Goal: Obtain resource: Obtain resource

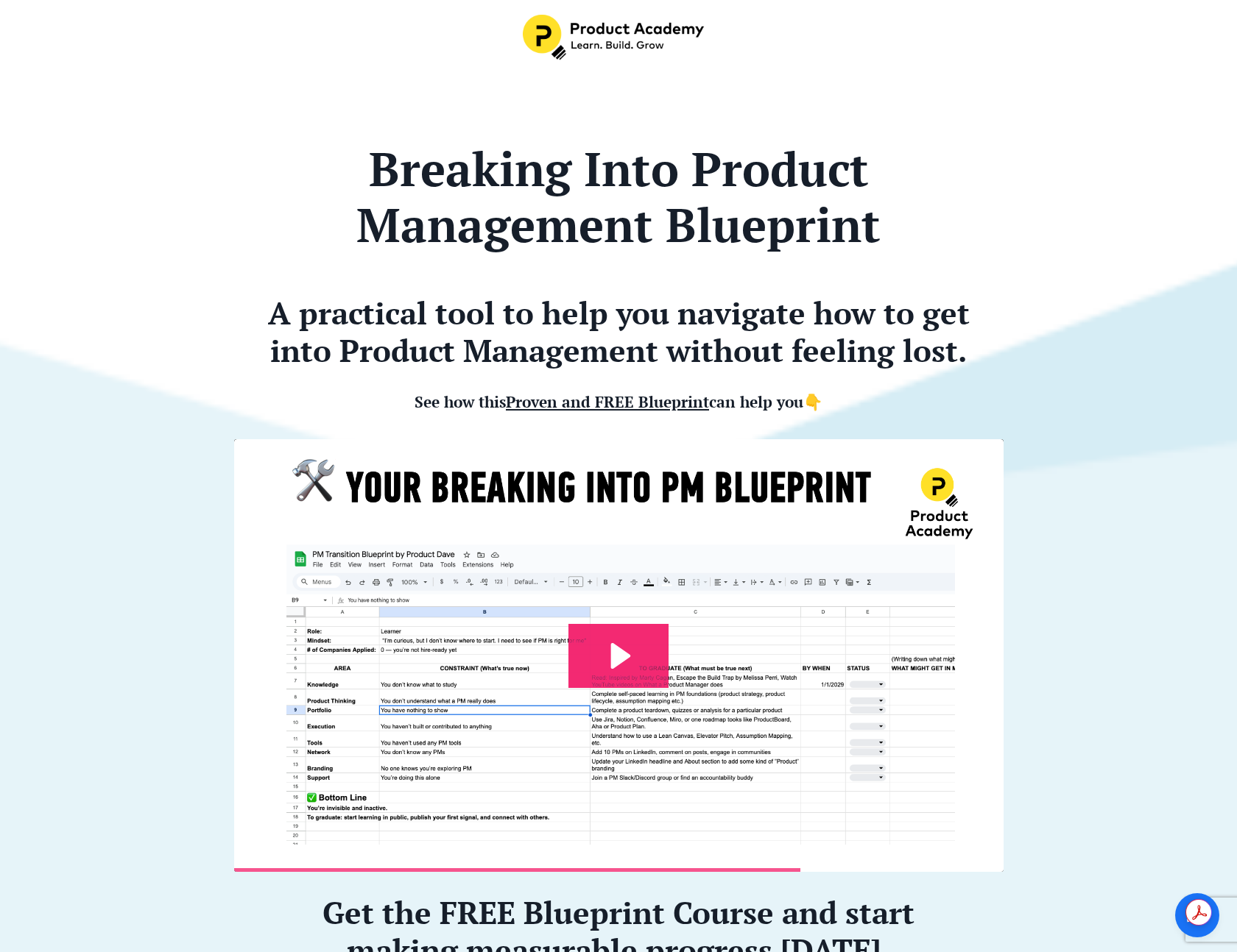
click at [888, 308] on b "A practical tool to help you navigate how to get into Product Management withou…" at bounding box center [618, 330] width 702 height 78
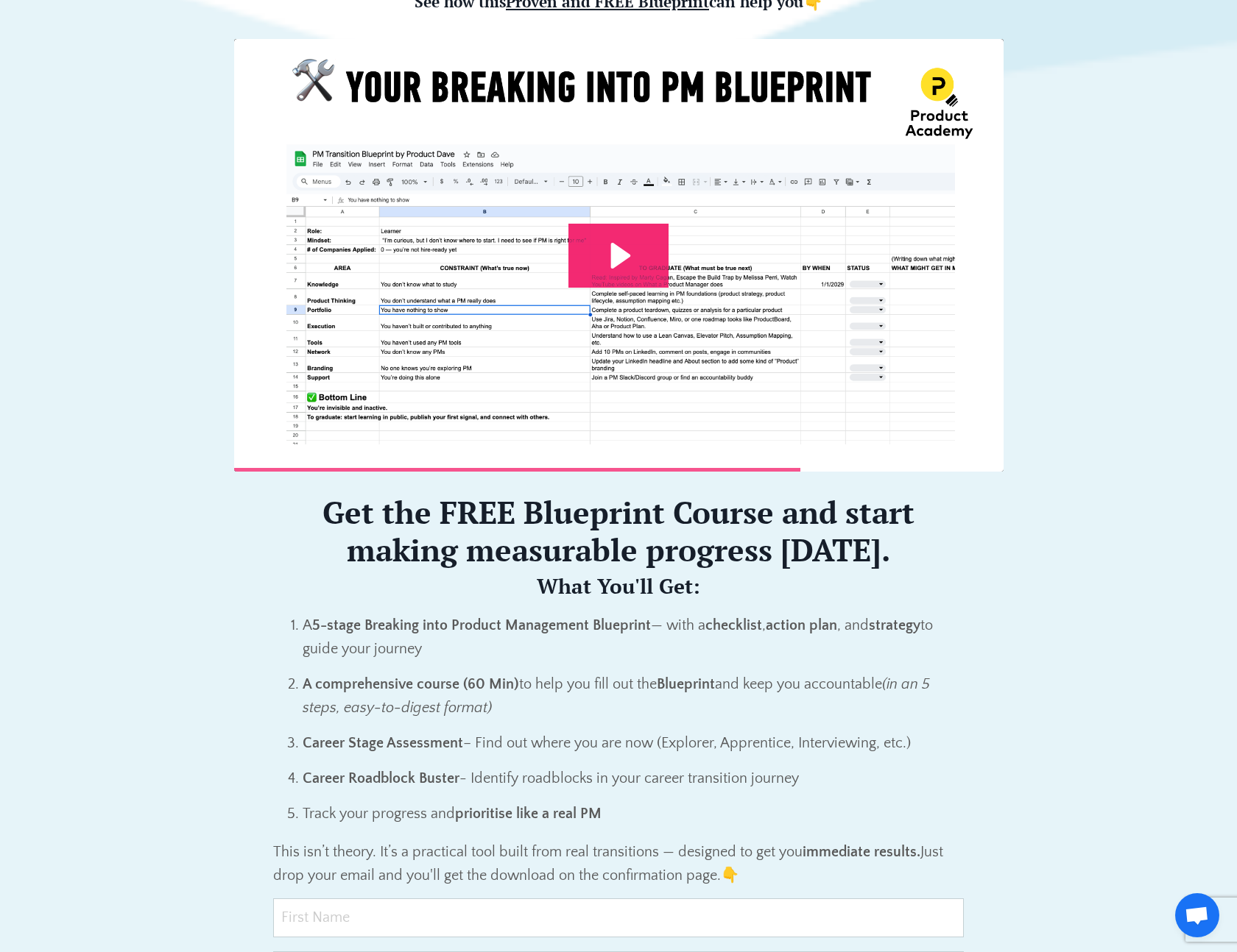
scroll to position [581, 0]
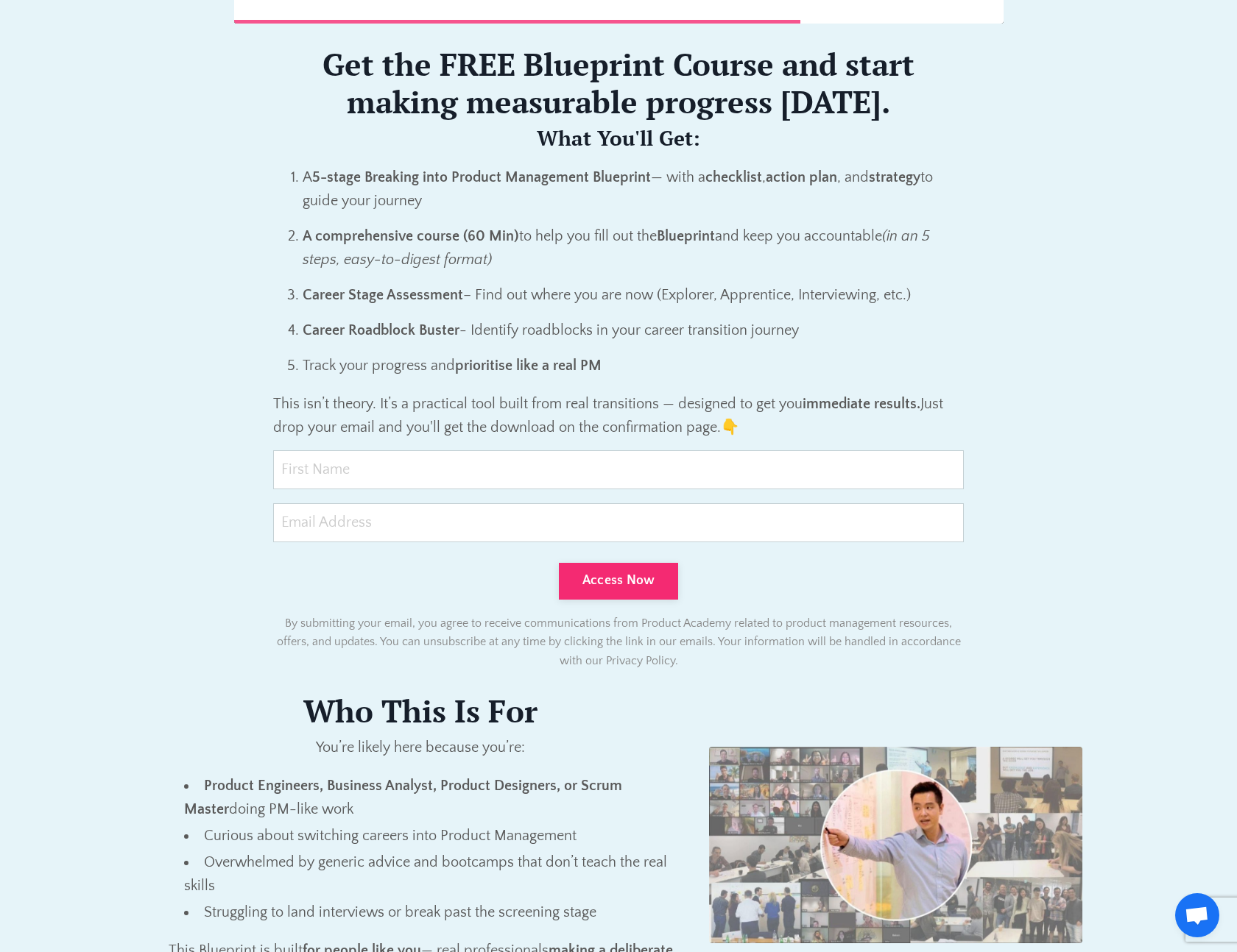
scroll to position [924, 0]
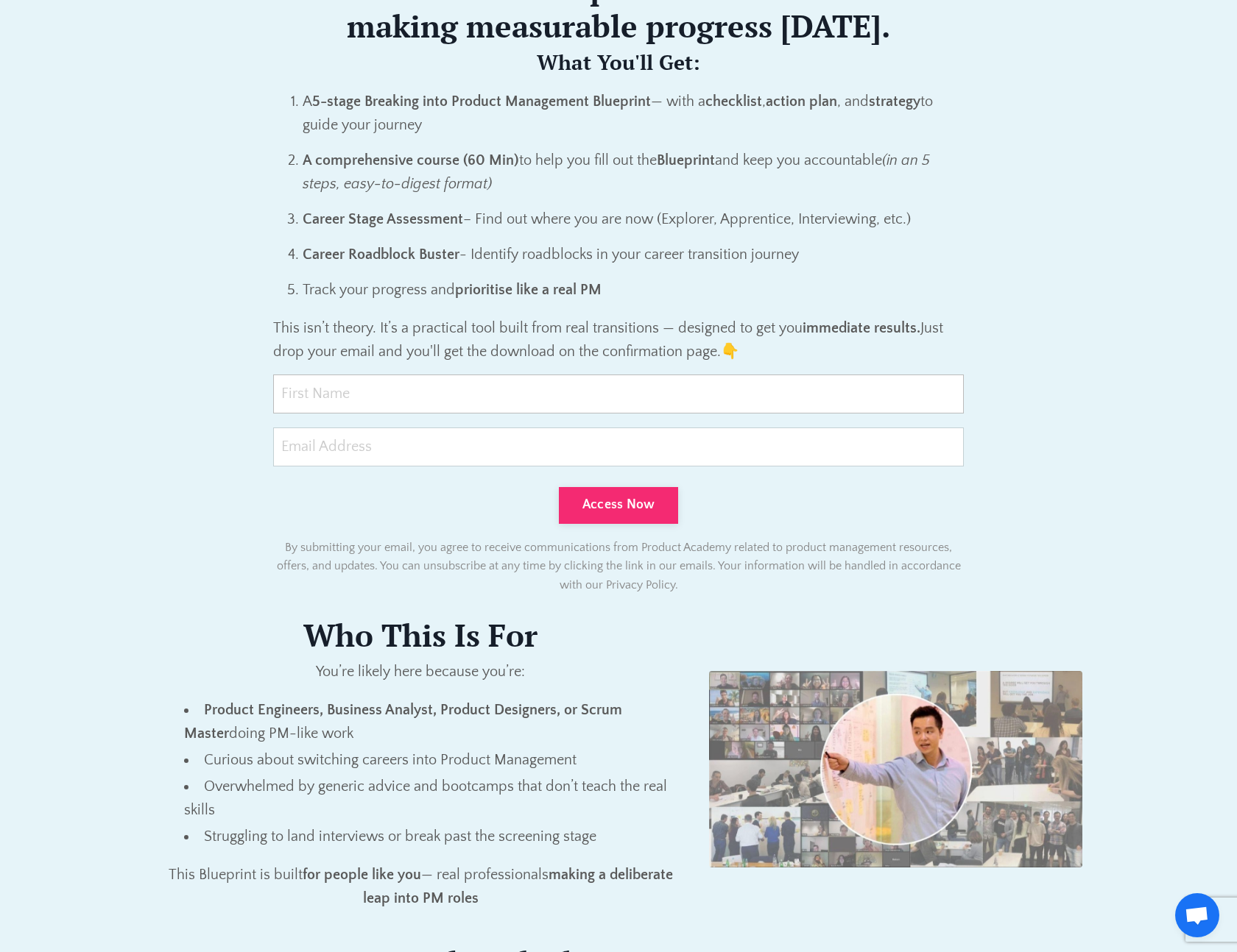
click at [506, 400] on input "text" at bounding box center [618, 394] width 691 height 39
click at [507, 400] on input "text" at bounding box center [618, 394] width 691 height 39
type input "David"
type input "david@davidwang.com.au"
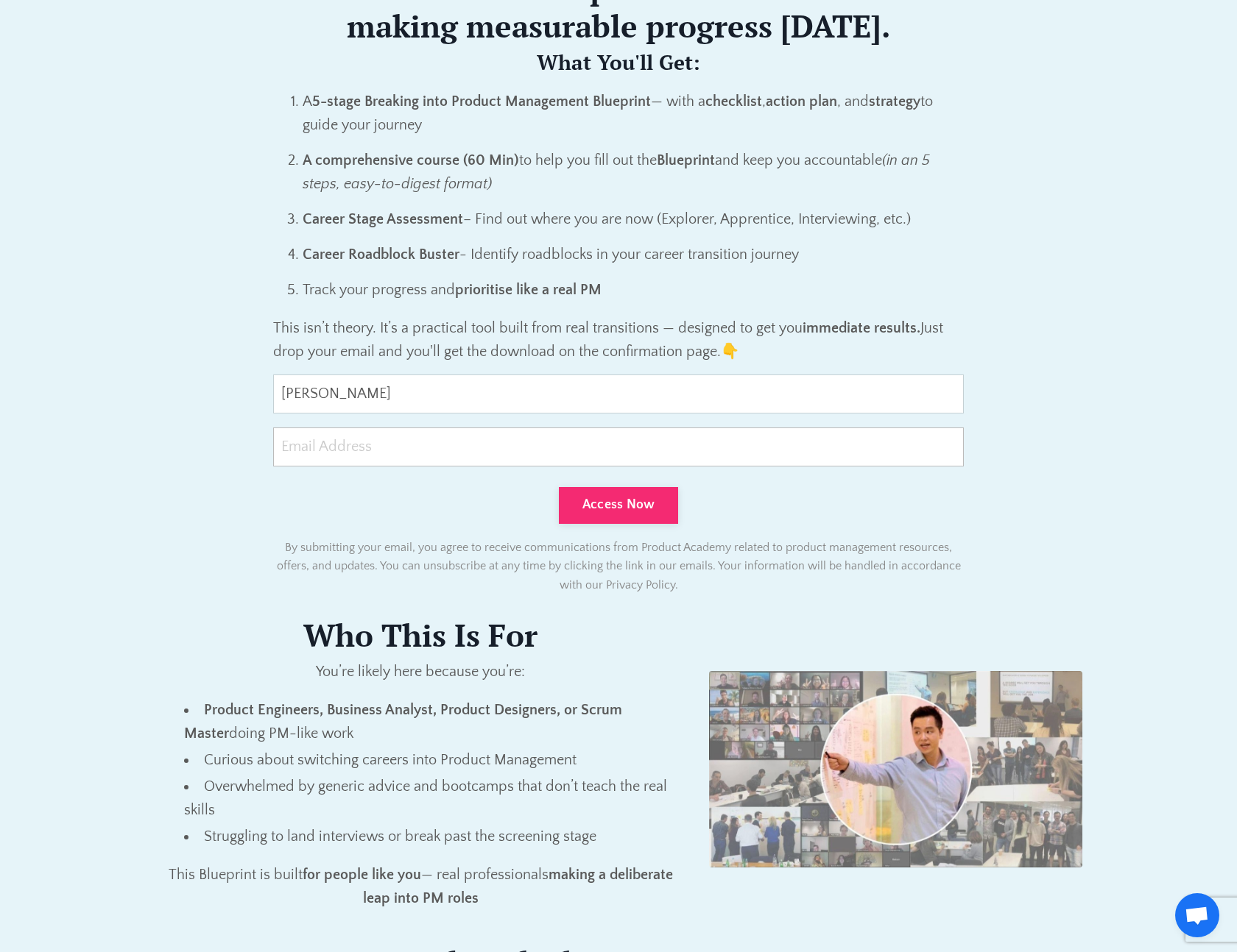
type input "david@davidwang.com.au"
click at [317, 450] on input "david@davidwang.com.au" at bounding box center [618, 447] width 691 height 39
type input "david+test003@davidwang.com.au"
click at [648, 511] on button "Access Now" at bounding box center [618, 505] width 120 height 37
type input "0cAFcWeA58U4NWTeogdwirnvB-5gXcq7dh7PIYMG4aSednalmzRHc81SEQATBLEyK6-oI89dUQ8znC2…"
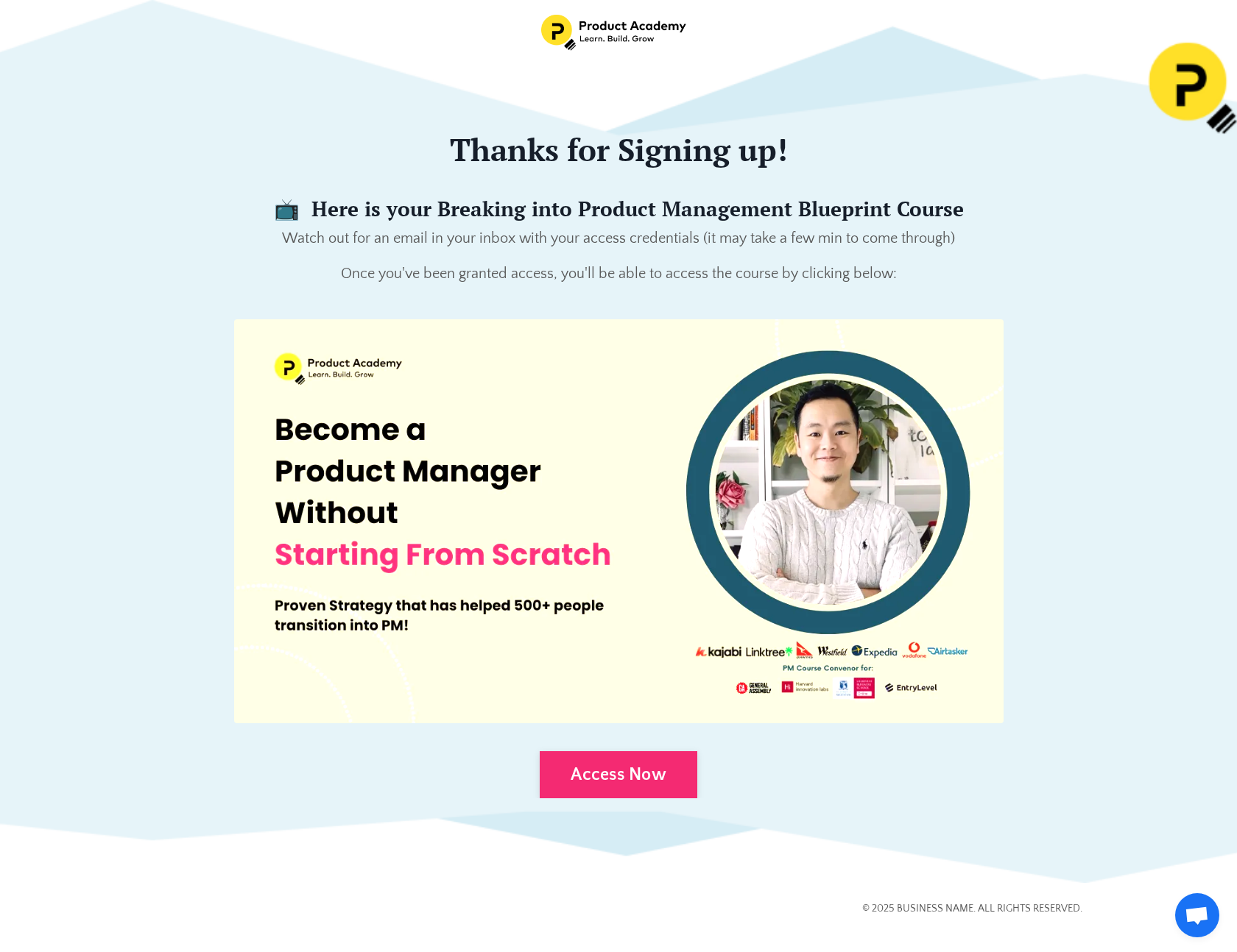
click at [577, 414] on img at bounding box center [618, 521] width 769 height 404
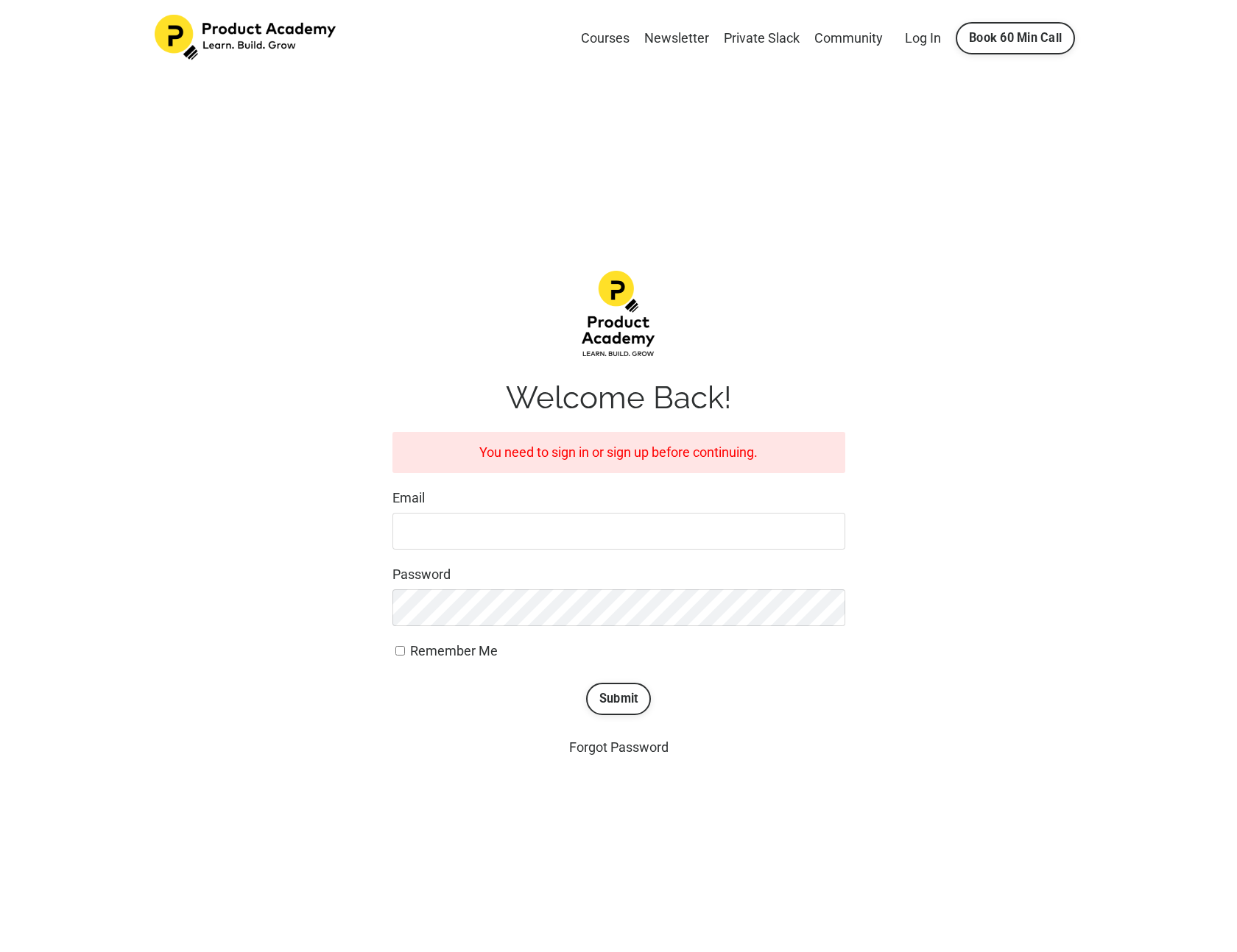
click at [943, 509] on div "Welcome Back! You need to sign in or sign up before continuing. Email Password …" at bounding box center [618, 515] width 950 height 510
click at [635, 540] on input "Email" at bounding box center [618, 531] width 452 height 37
click at [1023, 487] on div "Welcome Back! You need to sign in or sign up before continuing. Email Password …" at bounding box center [618, 515] width 950 height 510
click at [1013, 478] on div "Welcome Back! You need to sign in or sign up before continuing. Email Password …" at bounding box center [618, 515] width 950 height 510
click at [969, 389] on div "Welcome Back! You need to sign in or sign up before continuing. Email Password …" at bounding box center [618, 515] width 950 height 510
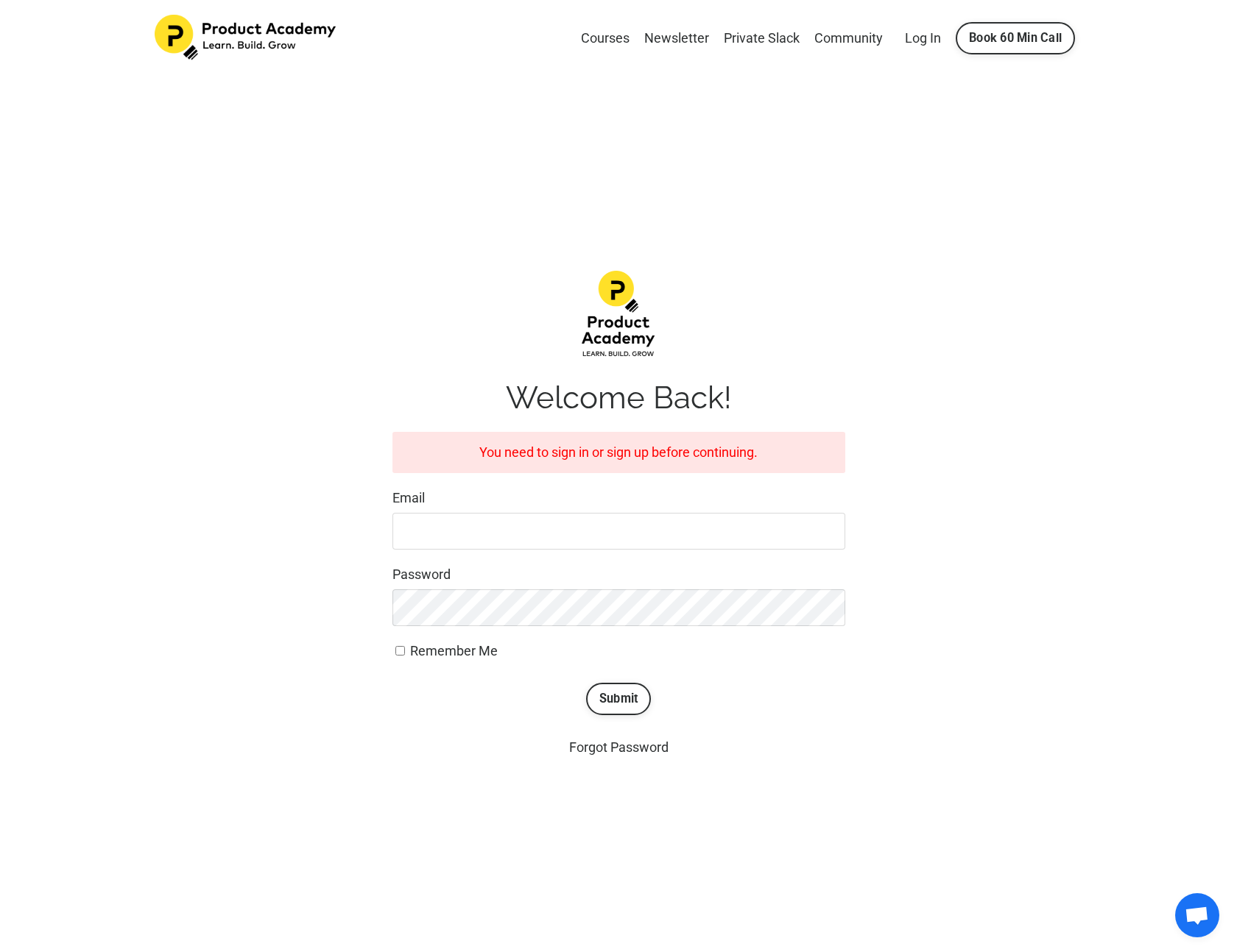
click at [786, 362] on div "Welcome Back! You need to sign in or sign up before continuing. Email Password …" at bounding box center [618, 515] width 452 height 488
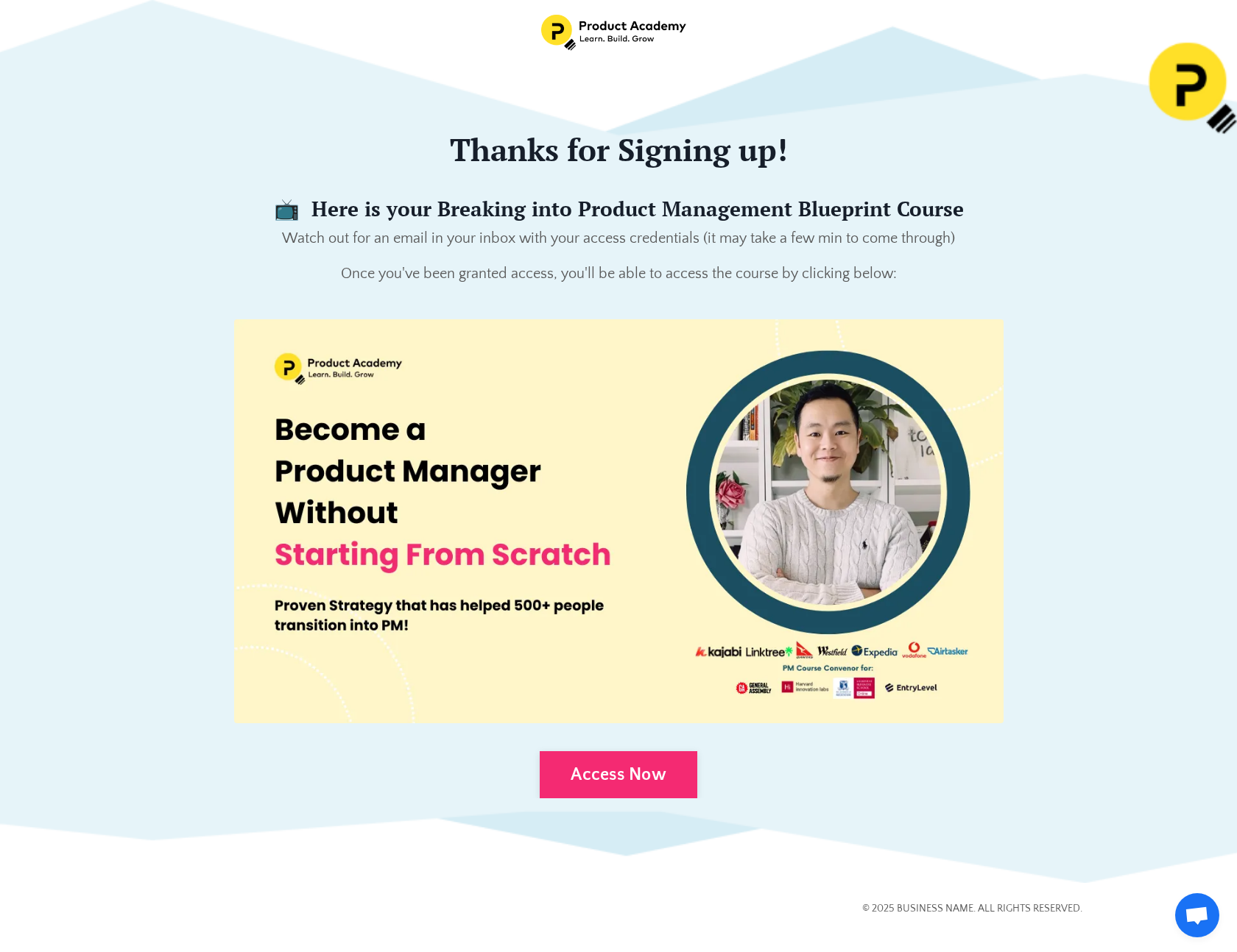
click at [793, 779] on div "Access Now" at bounding box center [618, 772] width 927 height 53
drag, startPoint x: 1133, startPoint y: 603, endPoint x: 1125, endPoint y: 551, distance: 52.6
click at [1133, 602] on div at bounding box center [618, 442] width 1237 height 883
click at [936, 254] on div "📺 Here is your Breaking into Product Management Blueprint Course Watch out for …" at bounding box center [618, 247] width 927 height 102
click at [1020, 249] on p "Watch out for an email in your inbox with your access credentials (it may take …" at bounding box center [618, 238] width 927 height 23
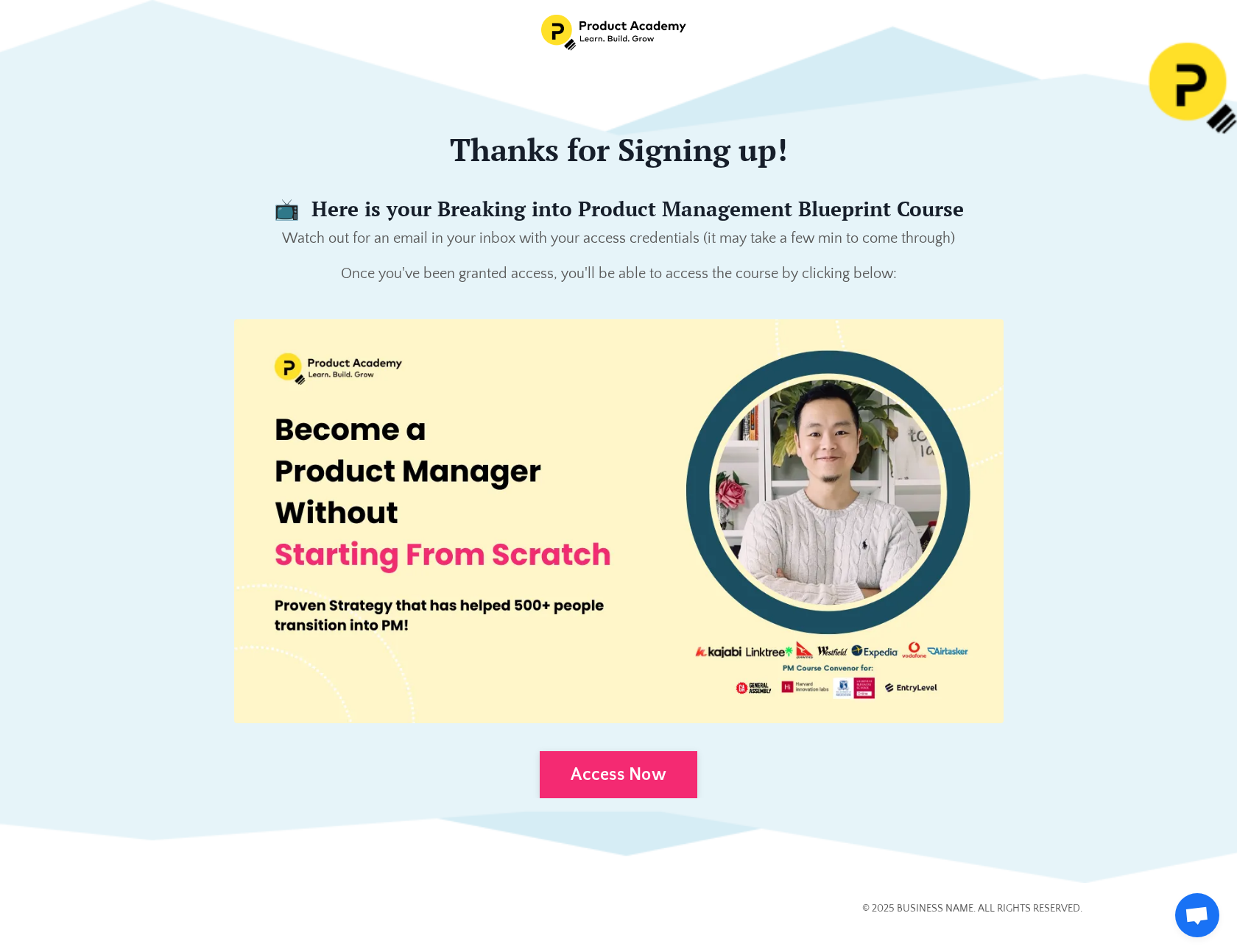
click at [977, 275] on p "Once you've been granted access, you'll be able to access the course by clickin…" at bounding box center [618, 274] width 927 height 23
click at [977, 273] on p "Once you've been granted access, you'll be able to access the course by clickin…" at bounding box center [618, 274] width 927 height 23
click at [796, 203] on h4 "📺 Here is your Breaking into Product Management Blueprint Course" at bounding box center [618, 209] width 927 height 25
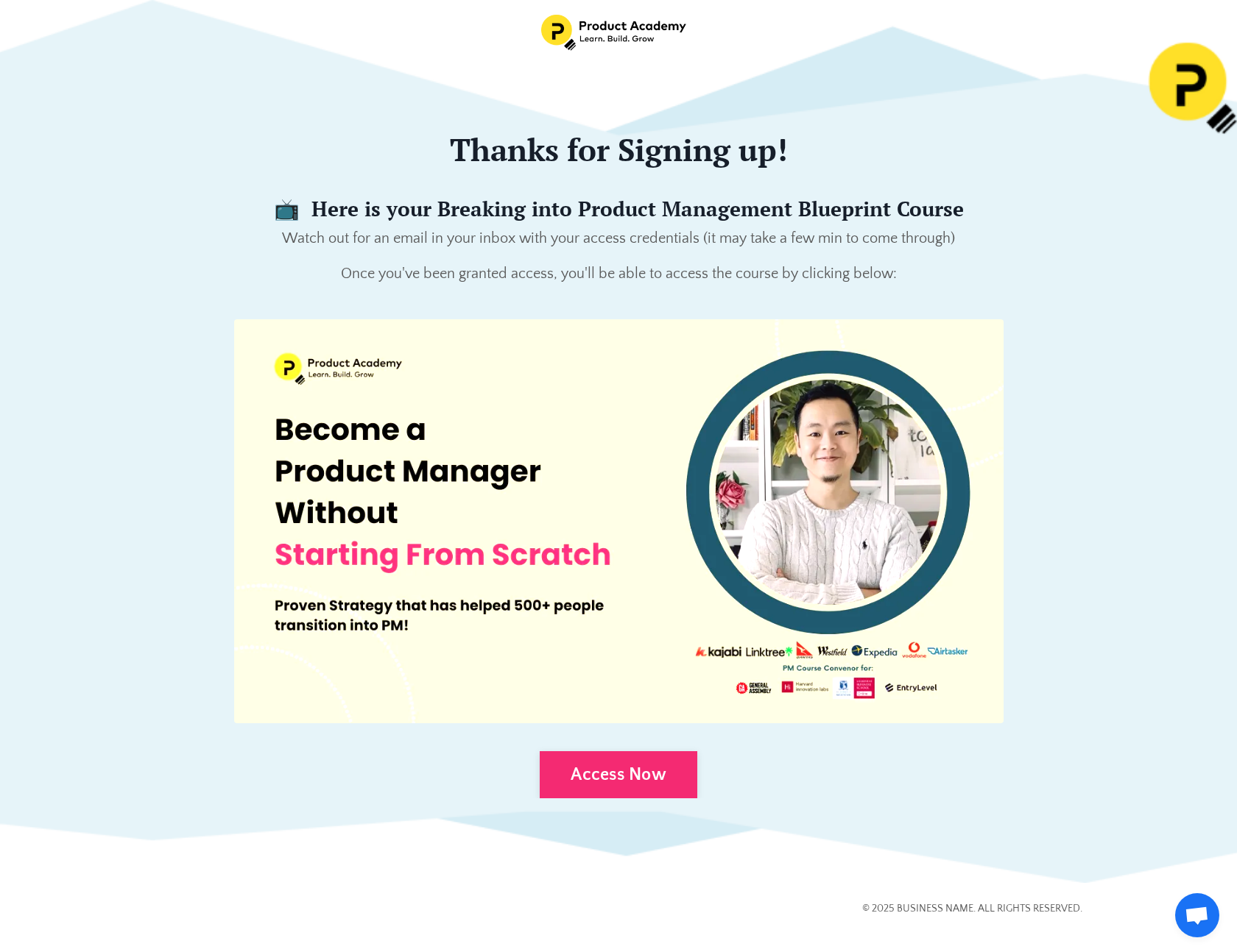
click at [674, 348] on img at bounding box center [618, 521] width 769 height 404
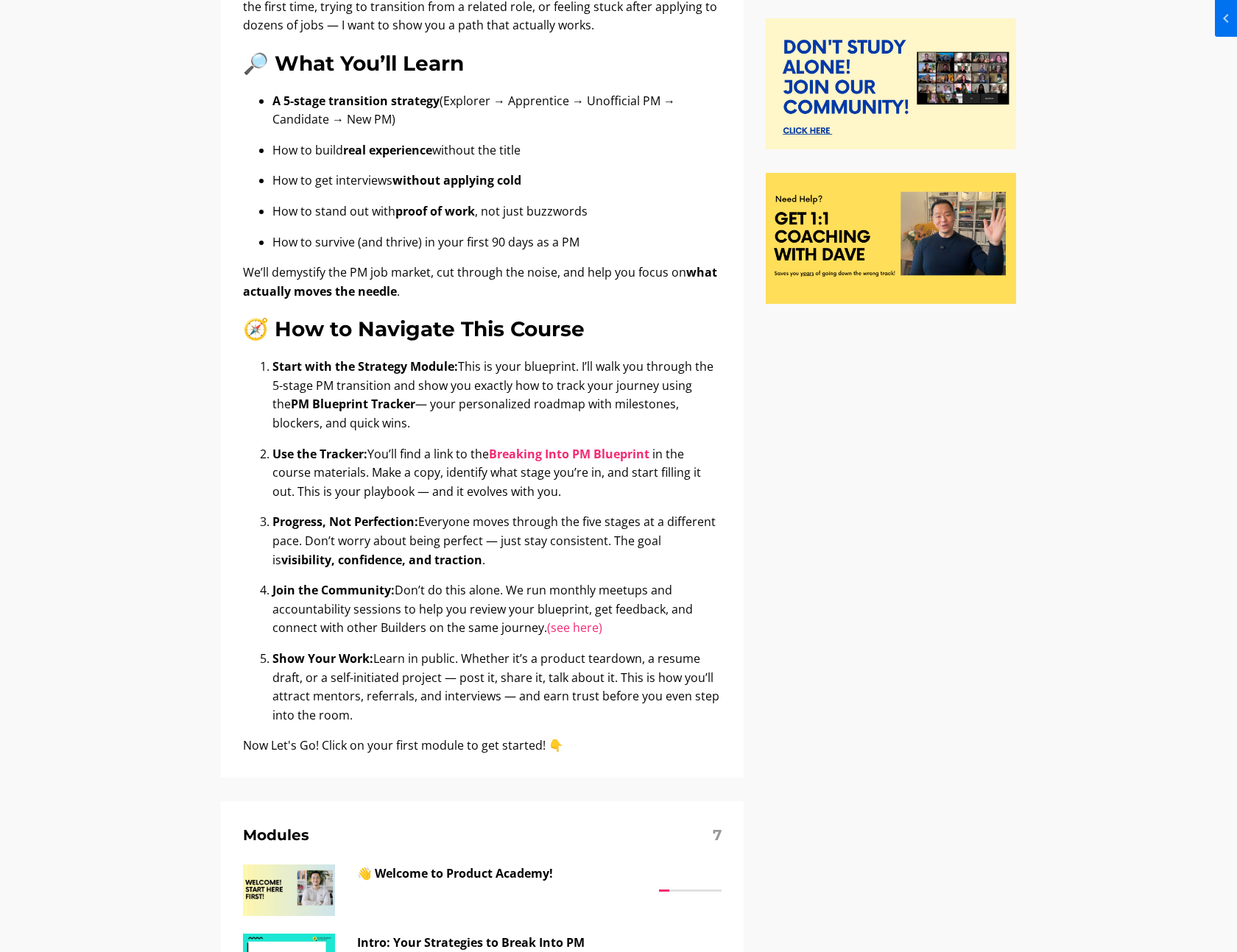
scroll to position [876, 0]
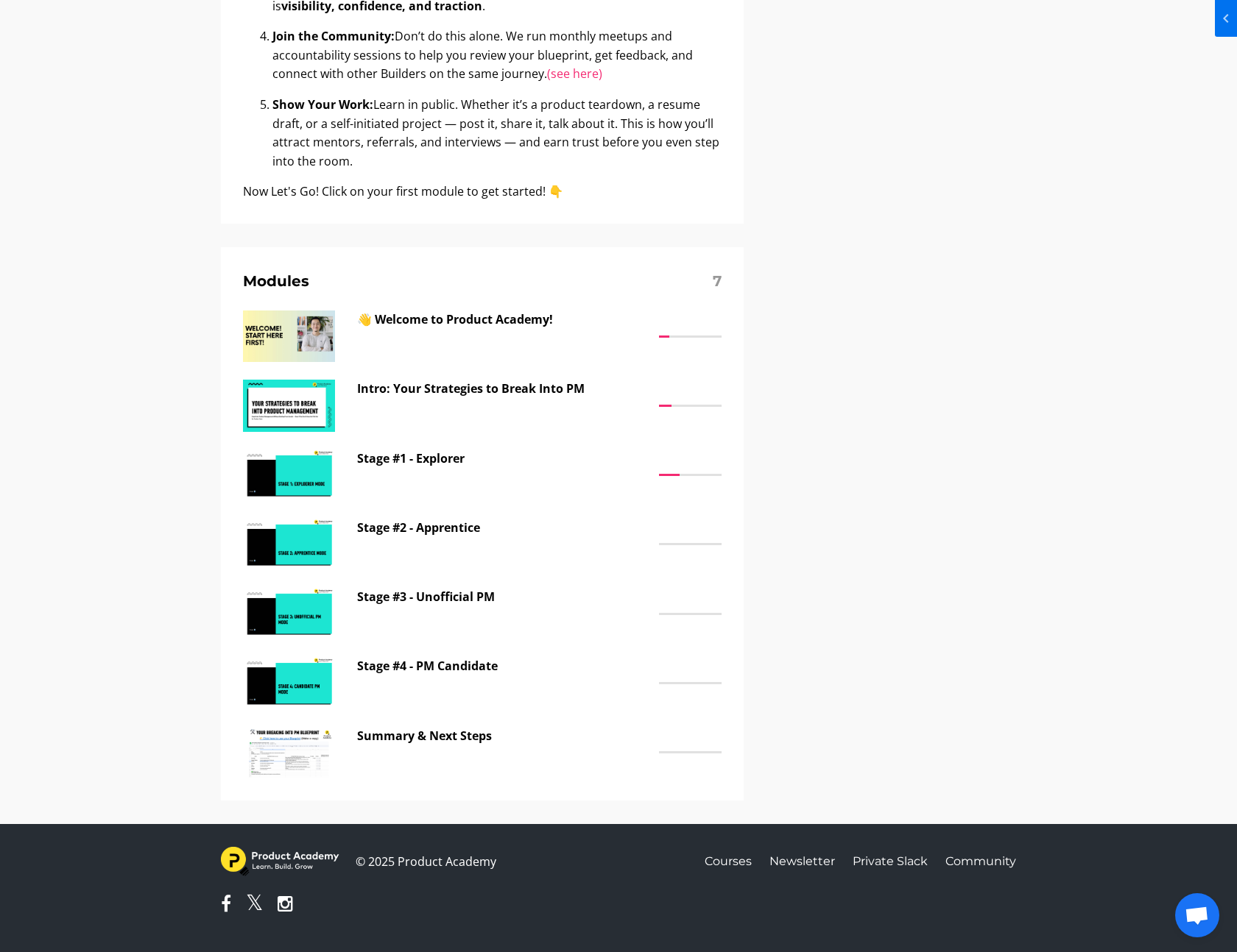
click at [943, 403] on div "🚀 Start Here: Your Strategy to Break Into PM (Without Starting from Scratch) 👋 …" at bounding box center [618, 26] width 818 height 1597
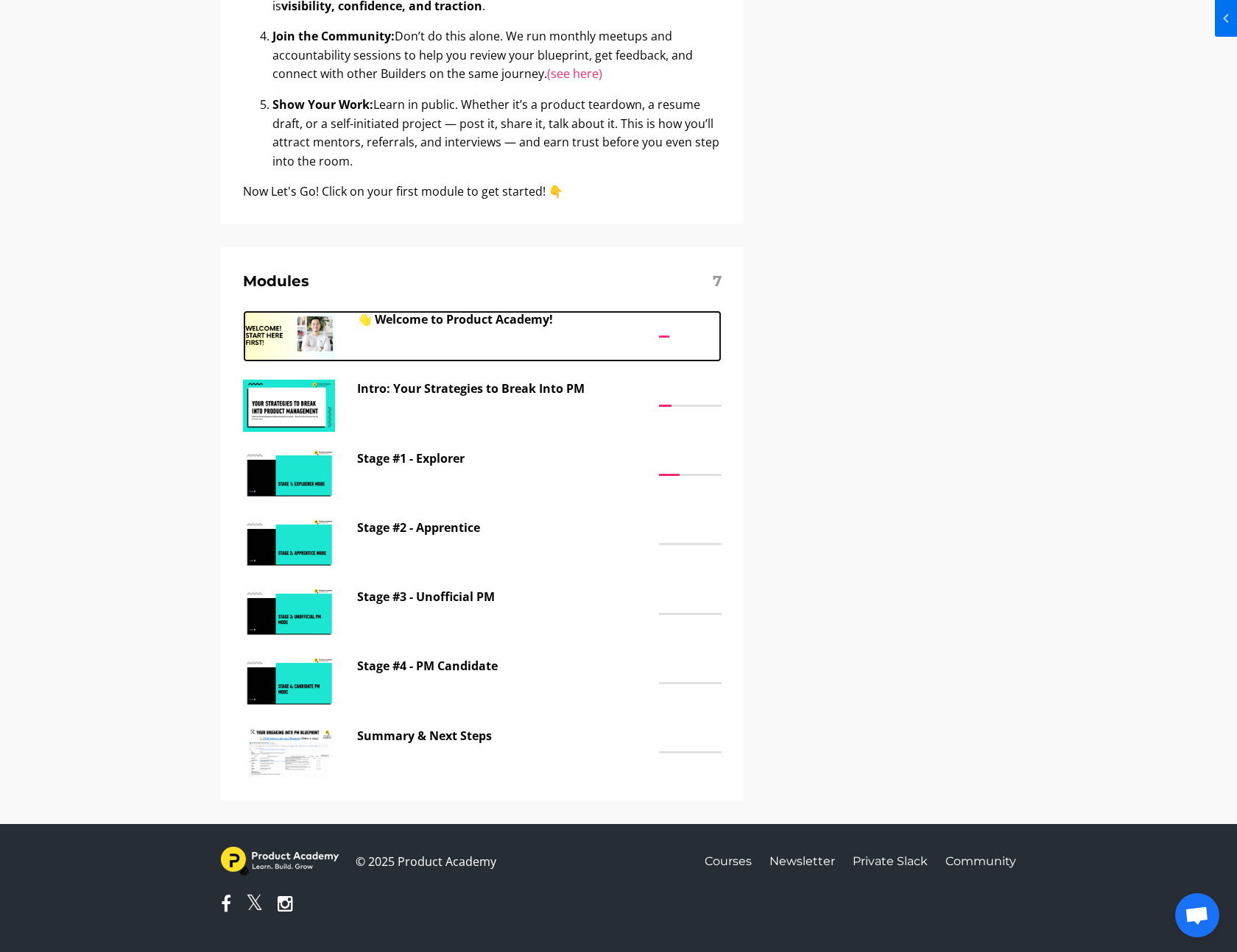
click at [478, 318] on p "👋 Welcome to Product Academy!" at bounding box center [504, 319] width 295 height 19
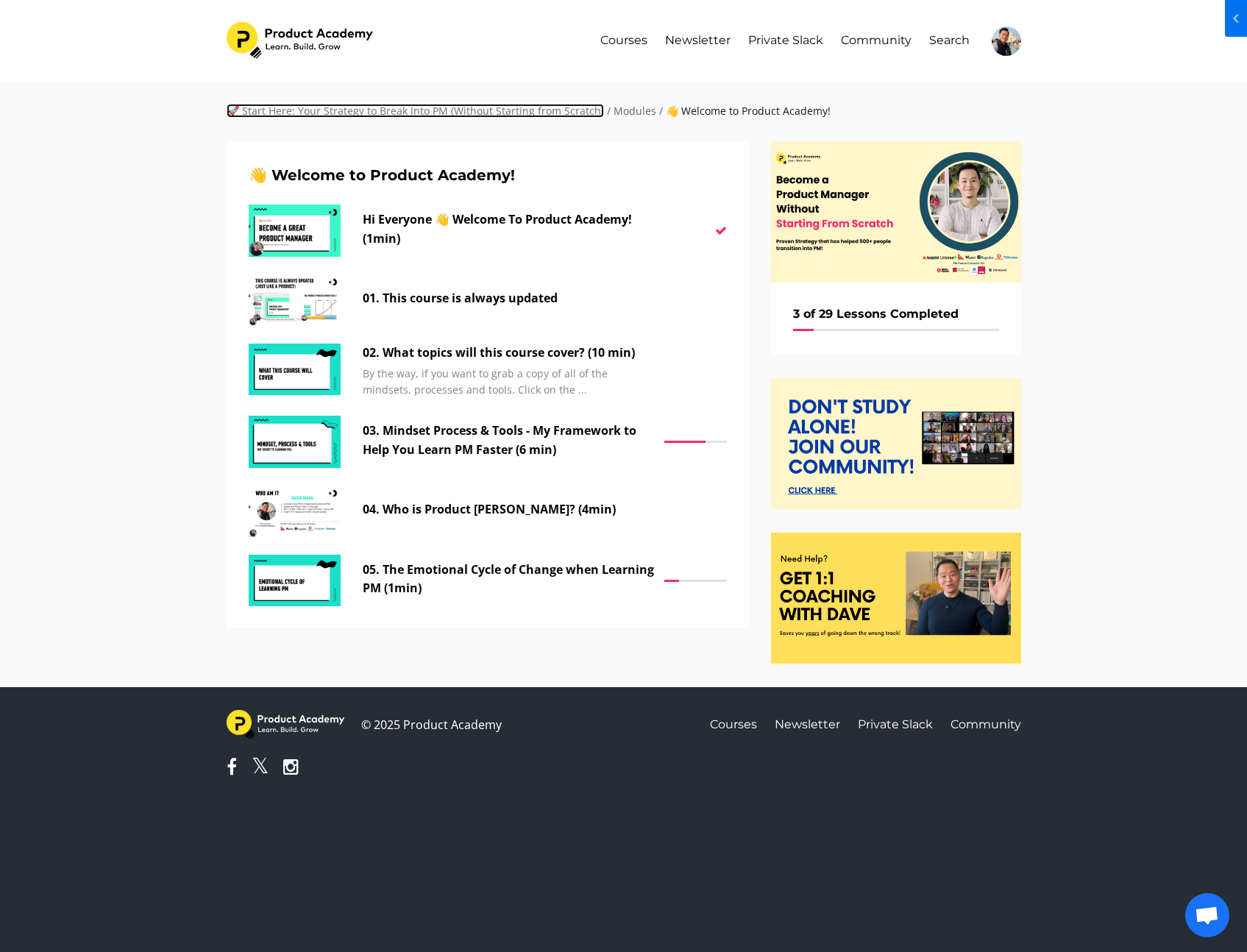
click at [559, 112] on link "🚀 Start Here: Your Strategy to Break Into PM (Without Starting from Scratch)" at bounding box center [415, 111] width 377 height 14
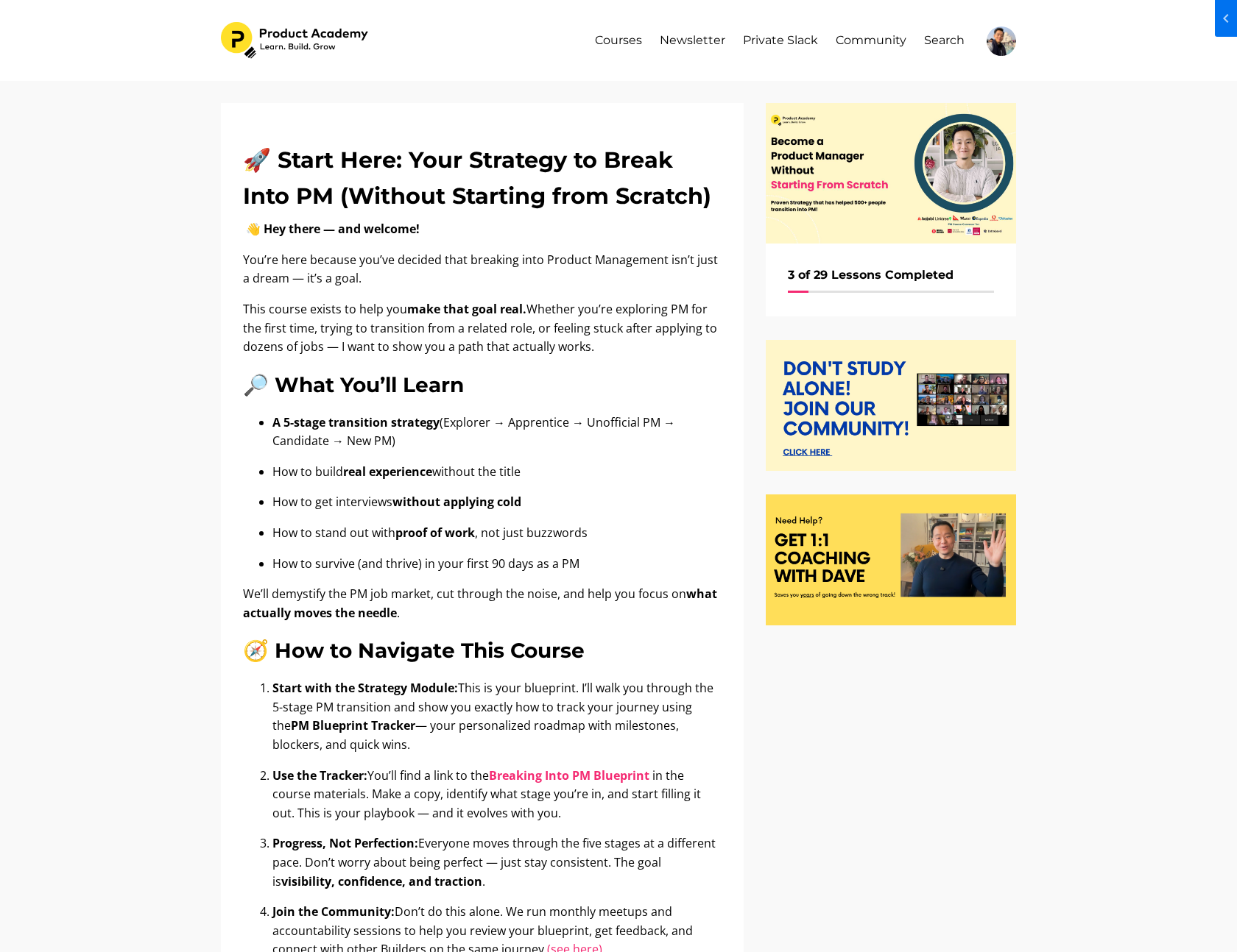
click at [1129, 388] on div "🚀 Start Here: Your Strategy to Break Into PM (Without Starting from Scratch) 👋 …" at bounding box center [618, 890] width 1237 height 1619
click at [998, 44] on img at bounding box center [1000, 41] width 29 height 29
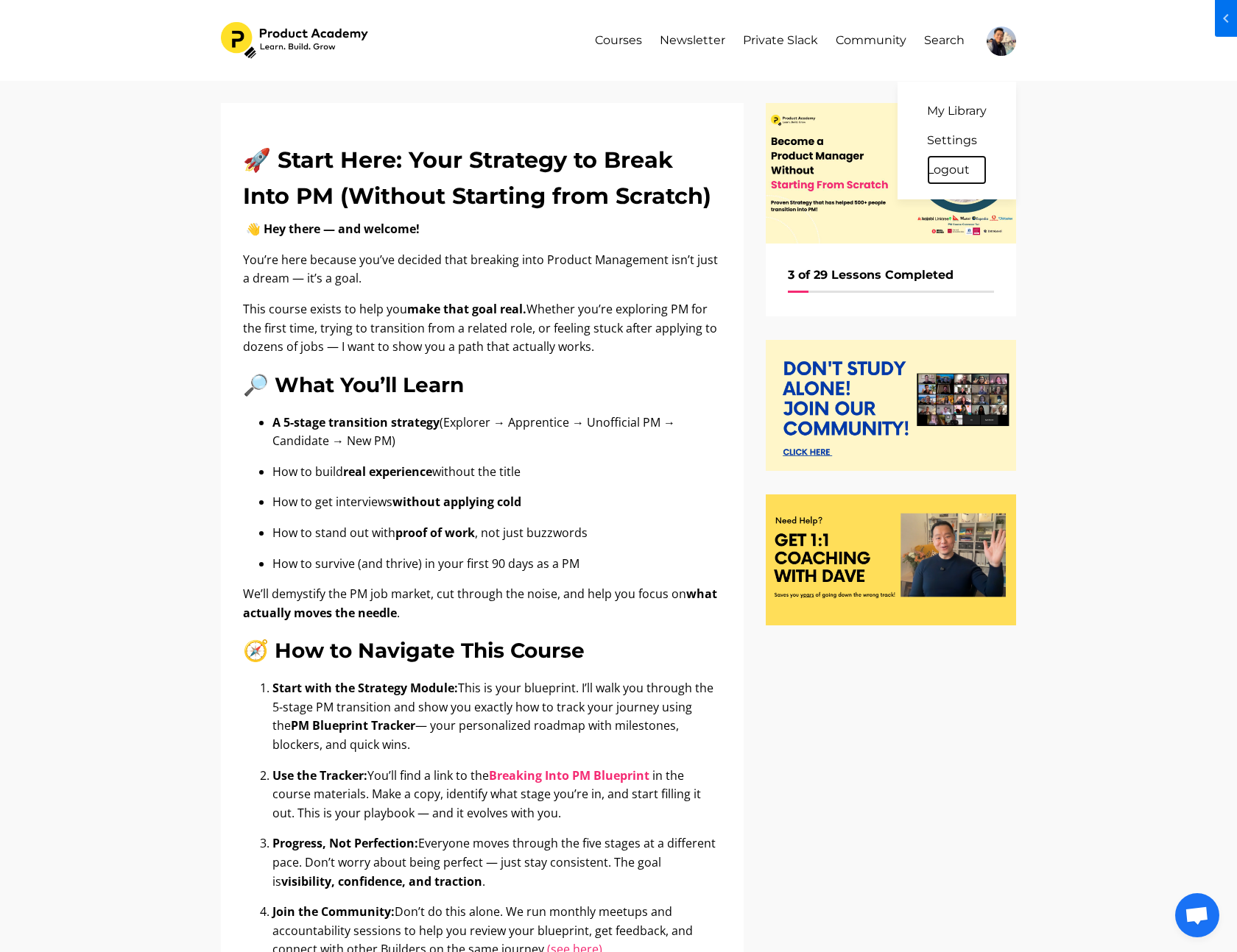
click at [957, 171] on link "Logout" at bounding box center [956, 170] width 60 height 29
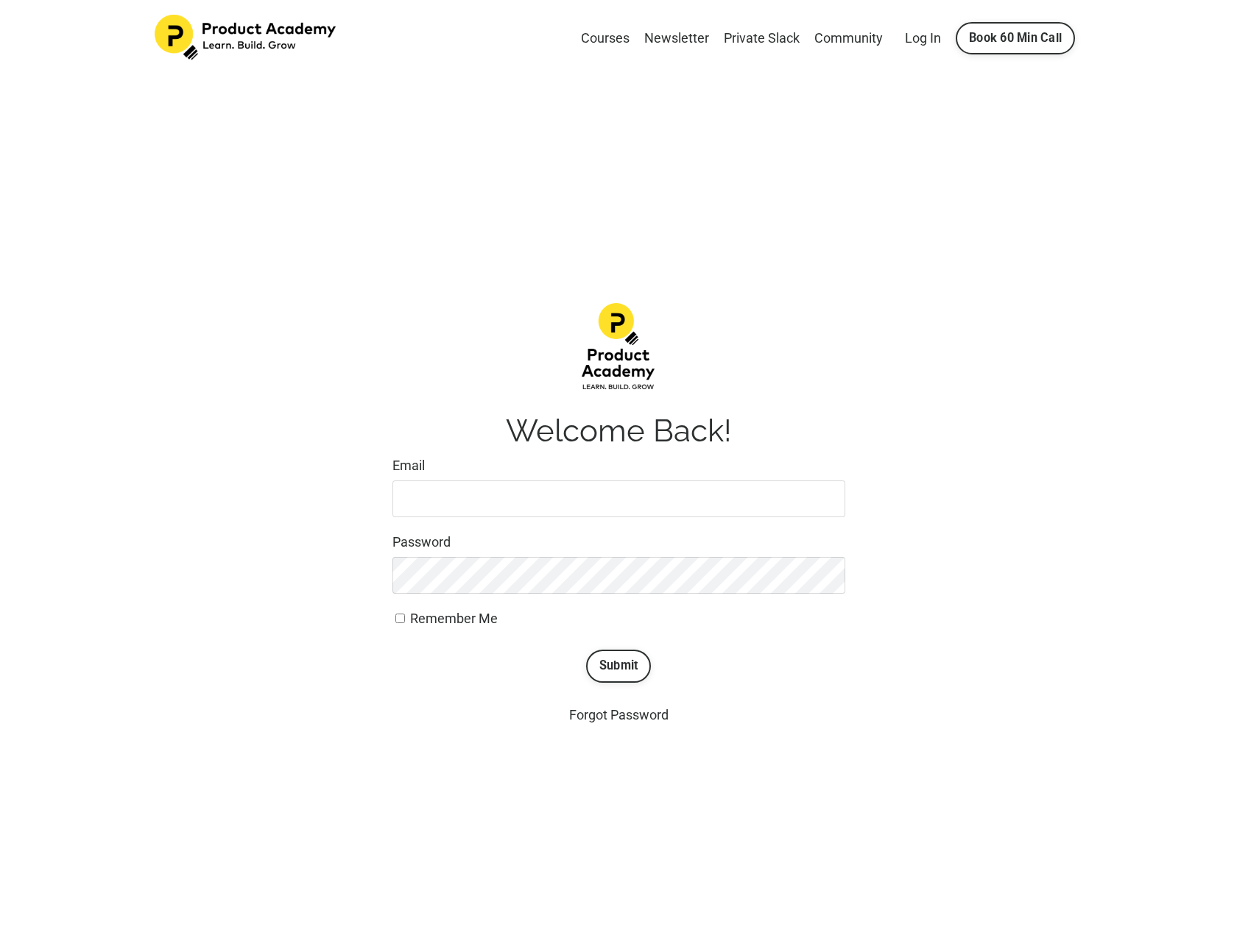
click at [280, 226] on div at bounding box center [618, 515] width 1237 height 875
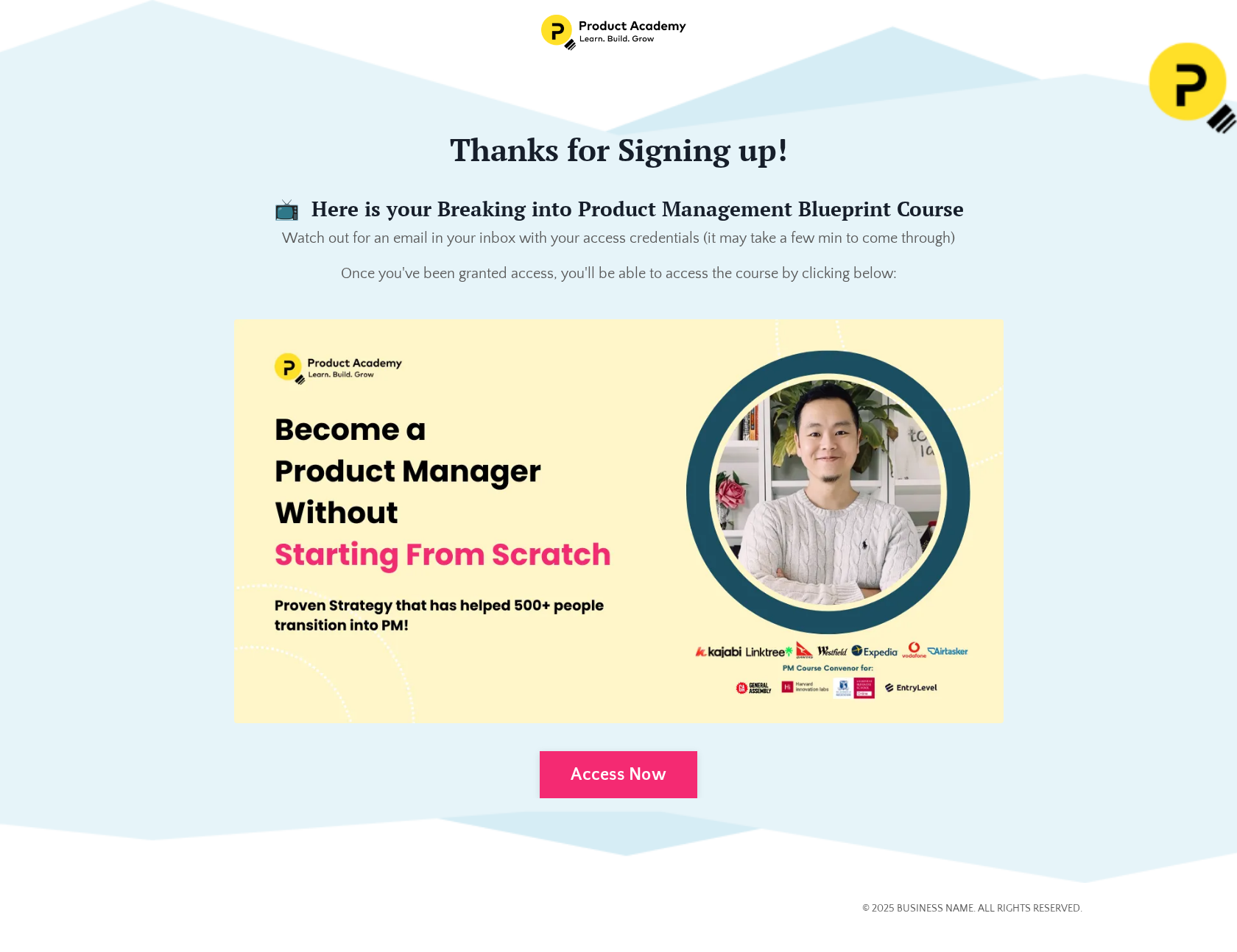
click at [545, 393] on img at bounding box center [618, 521] width 769 height 404
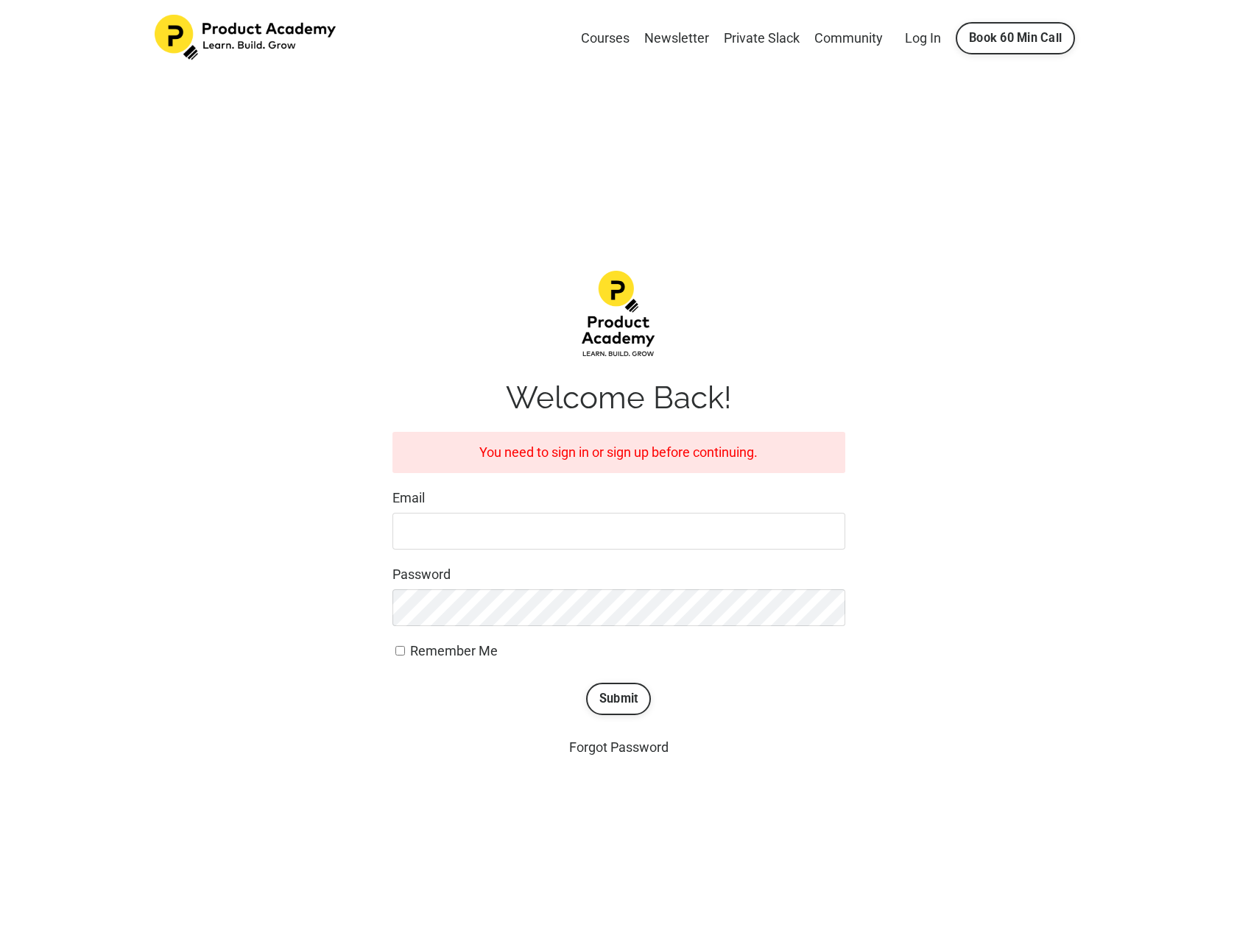
click at [968, 238] on div at bounding box center [618, 515] width 1237 height 875
click at [909, 275] on div "Welcome Back! You need to sign in or sign up before continuing. Email Password …" at bounding box center [618, 515] width 950 height 510
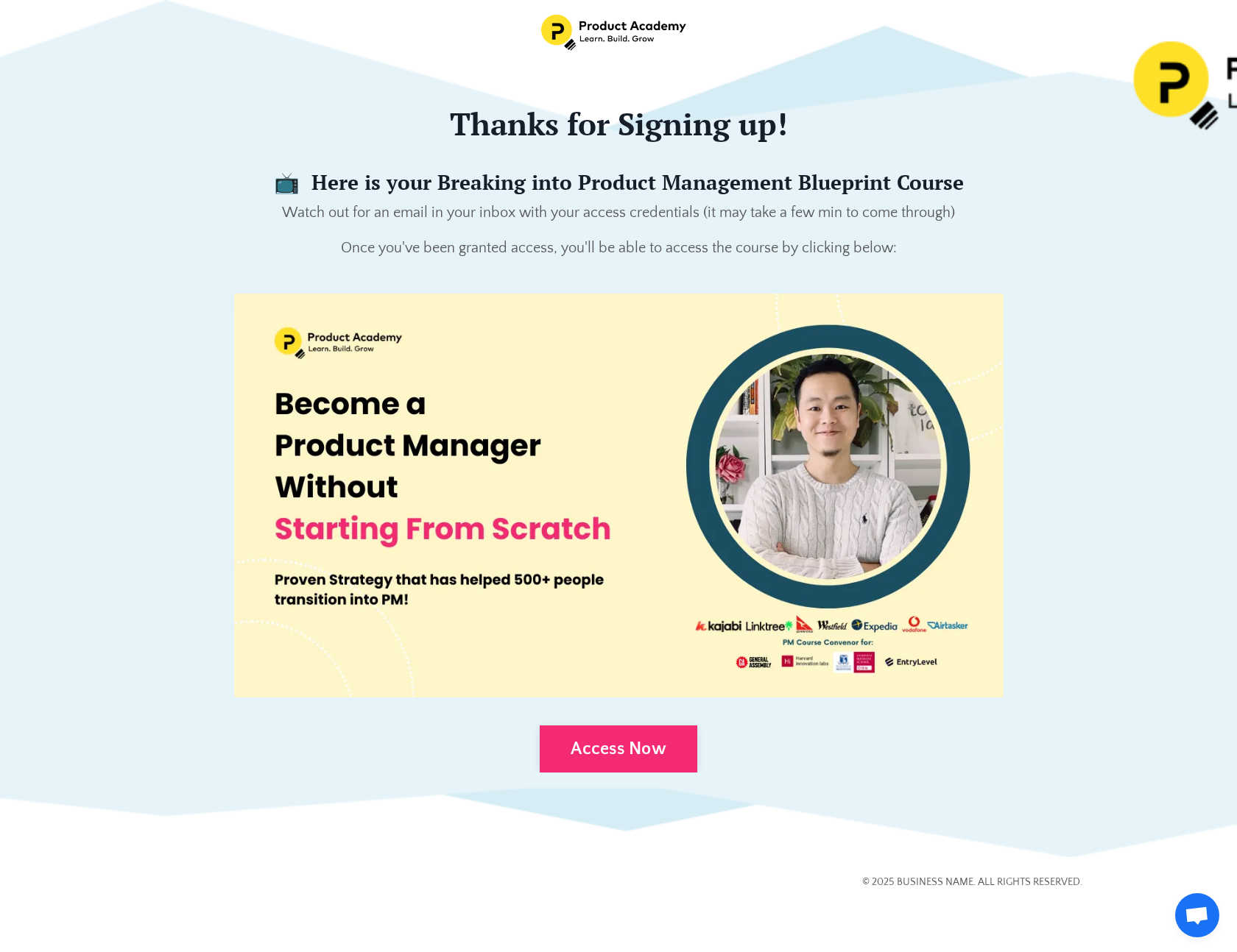
click at [1082, 591] on div "Thanks for Signing up! 📺 Here is your Breaking into Product Management Blueprin…" at bounding box center [618, 439] width 950 height 690
click at [1070, 581] on div "Thanks for Signing up! 📺 Here is your Breaking into Product Management Blueprin…" at bounding box center [618, 439] width 950 height 690
click at [1083, 416] on div "Thanks for Signing up! 📺 Here is your Breaking into Product Management Blueprin…" at bounding box center [618, 439] width 950 height 690
click at [1015, 172] on h4 "📺 Here is your Breaking into Product Management Blueprint Course" at bounding box center [618, 183] width 927 height 25
click at [1009, 255] on p "Once you've been granted access, you'll be able to access the course by clickin…" at bounding box center [618, 248] width 927 height 23
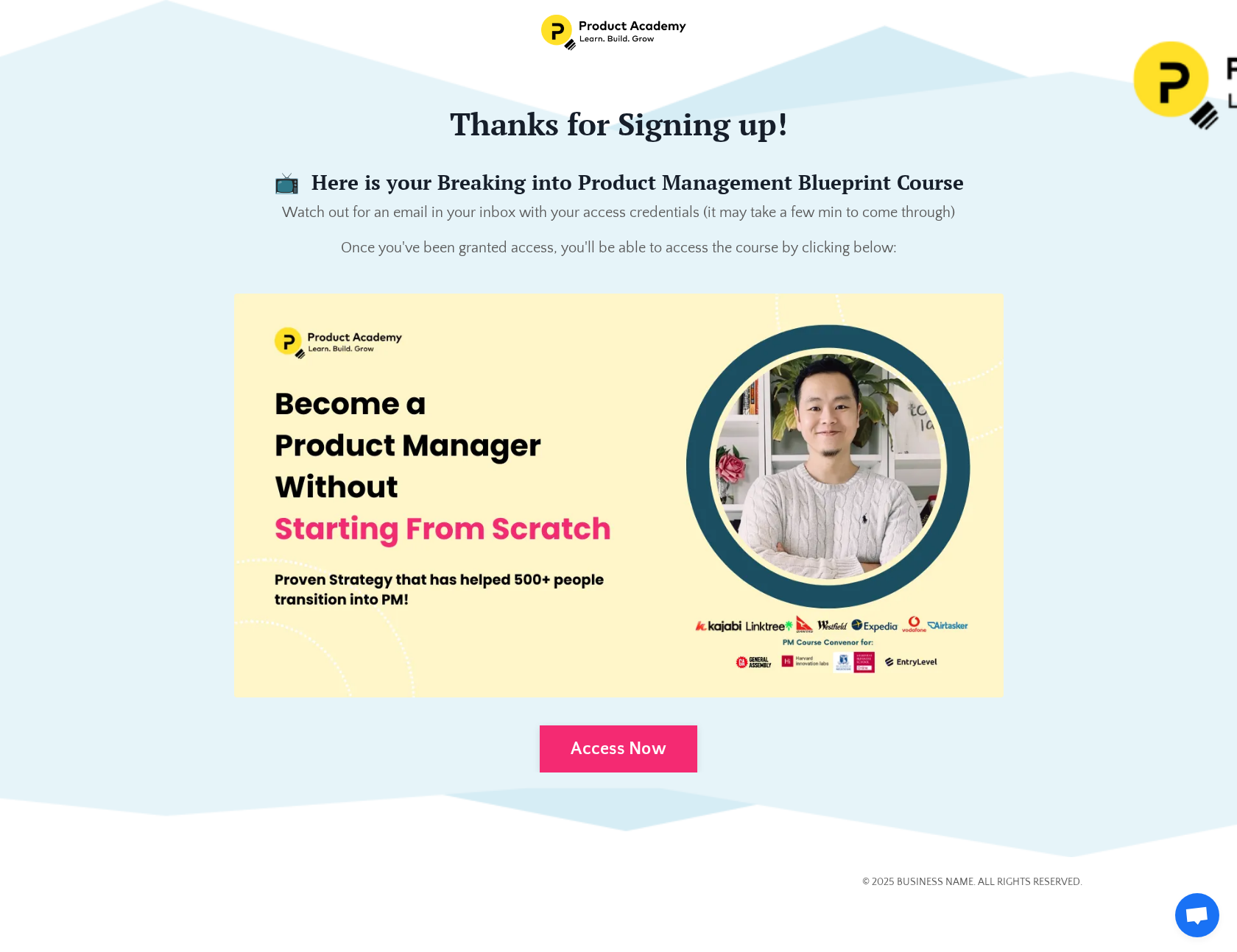
click at [1003, 251] on p "Once you've been granted access, you'll be able to access the course by clickin…" at bounding box center [618, 248] width 927 height 23
click at [996, 243] on p "Once you've been granted access, you'll be able to access the course by clickin…" at bounding box center [618, 248] width 927 height 23
drag, startPoint x: 982, startPoint y: 228, endPoint x: 462, endPoint y: 225, distance: 520.0
click at [464, 228] on div "📺 Here is your Breaking into Product Management Blueprint Course Watch out for …" at bounding box center [618, 221] width 927 height 102
click at [650, 212] on p "Watch out for an email in your inbox with your access credentials (it may take …" at bounding box center [618, 212] width 927 height 23
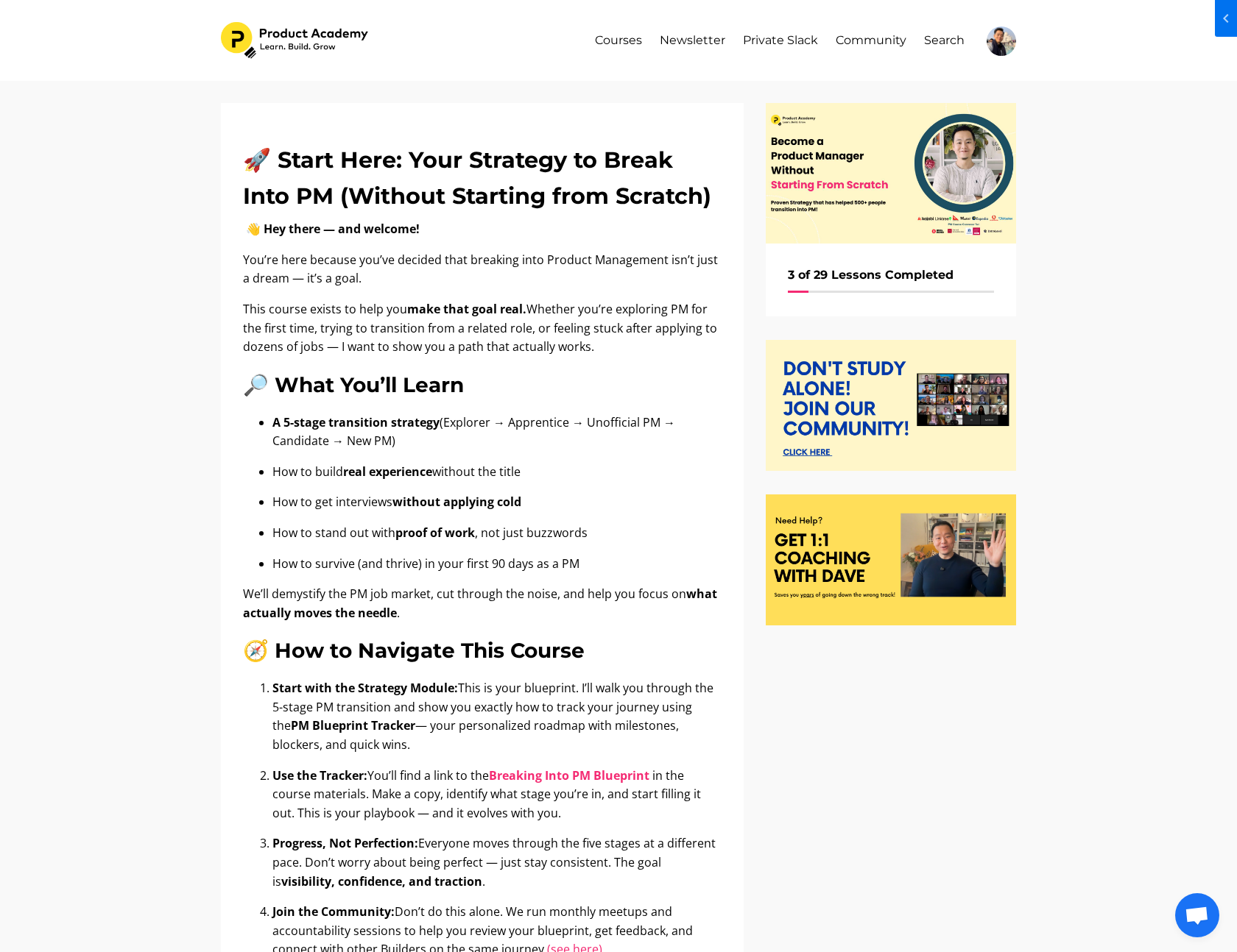
click at [553, 373] on h3 "🔎 What You’ll Learn" at bounding box center [482, 385] width 478 height 33
click at [1082, 459] on div "🚀 Start Here: Your Strategy to Break Into PM (Without Starting from Scratch) 👋 …" at bounding box center [618, 890] width 1237 height 1619
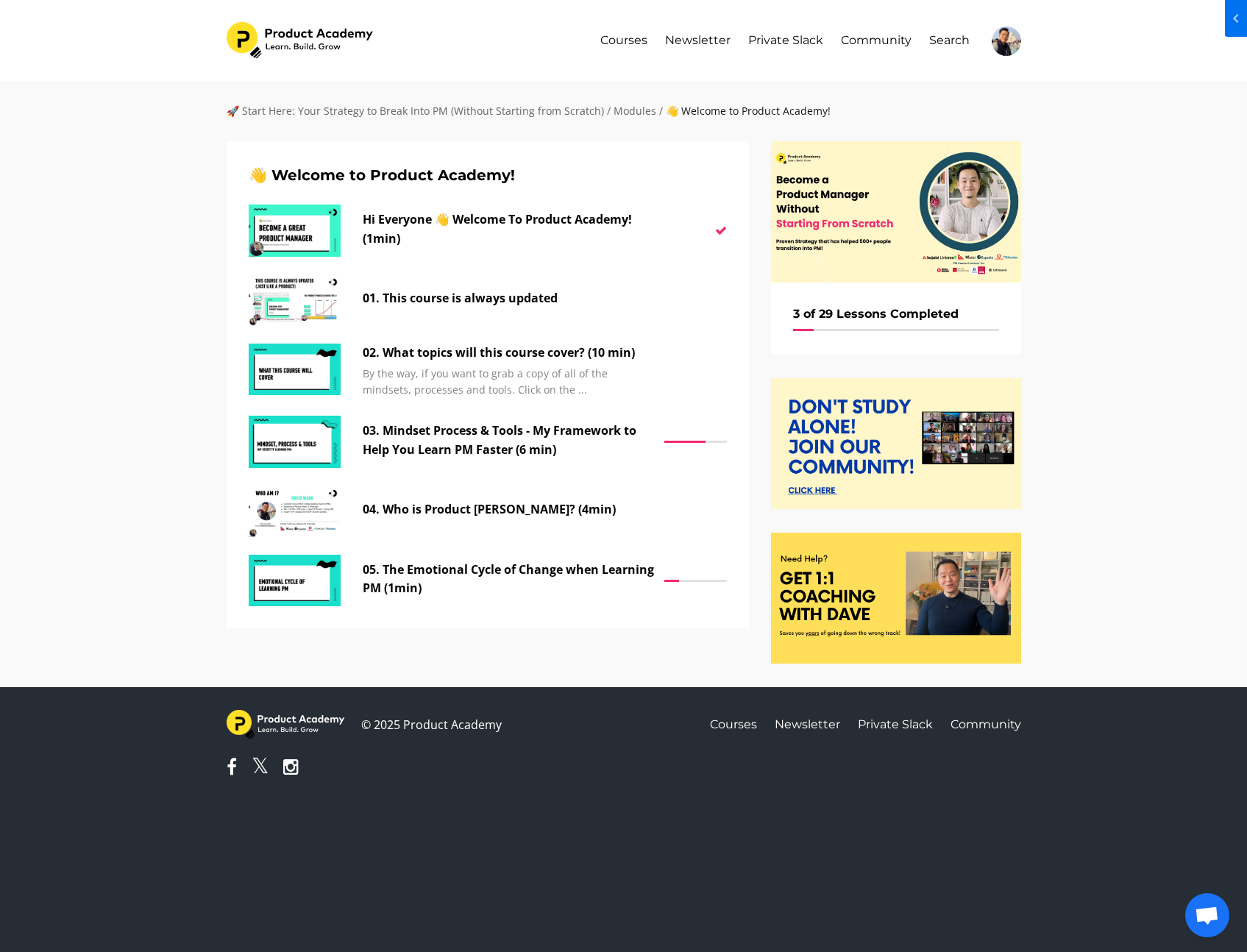
click at [1133, 179] on div "🚀 Start Here: Your Strategy to Break Into PM (Without Starting from Scratch) / …" at bounding box center [624, 385] width 1247 height 607
click at [1104, 148] on div "🚀 Start Here: Your Strategy to Break Into PM (Without Starting from Scratch) / …" at bounding box center [624, 385] width 1247 height 607
click at [1103, 147] on div "🚀 Start Here: Your Strategy to Break Into PM (Without Starting from Scratch) / …" at bounding box center [624, 385] width 1247 height 607
click at [1102, 139] on div "🚀 Start Here: Your Strategy to Break Into PM (Without Starting from Scratch) / …" at bounding box center [624, 385] width 1247 height 607
